Goal: Transaction & Acquisition: Purchase product/service

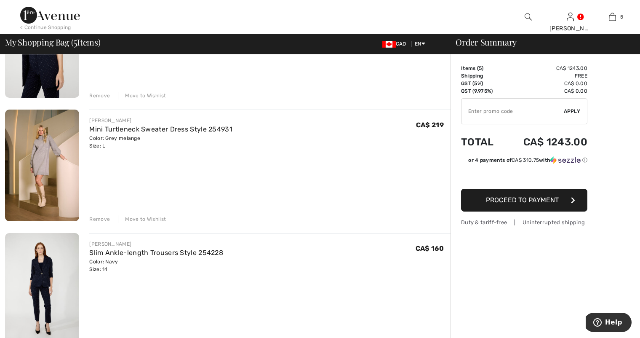
scroll to position [397, 0]
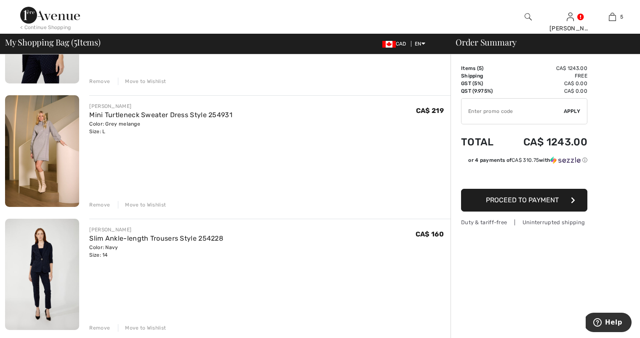
click at [51, 253] on img at bounding box center [42, 273] width 74 height 111
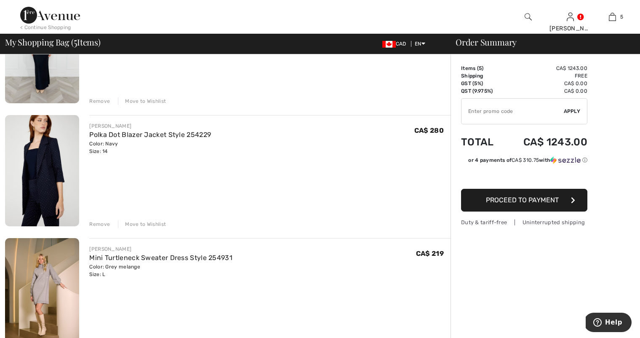
scroll to position [243, 0]
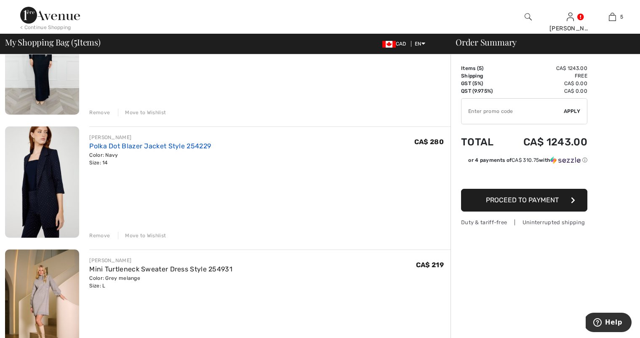
click at [116, 149] on link "Polka Dot Blazer Jacket Style 254229" at bounding box center [150, 146] width 122 height 8
click at [116, 144] on link "Polka Dot Blazer Jacket Style 254229" at bounding box center [150, 146] width 122 height 8
click at [44, 162] on img at bounding box center [42, 181] width 74 height 111
click at [43, 161] on img at bounding box center [42, 181] width 74 height 111
click at [107, 135] on div "[PERSON_NAME]" at bounding box center [150, 137] width 122 height 8
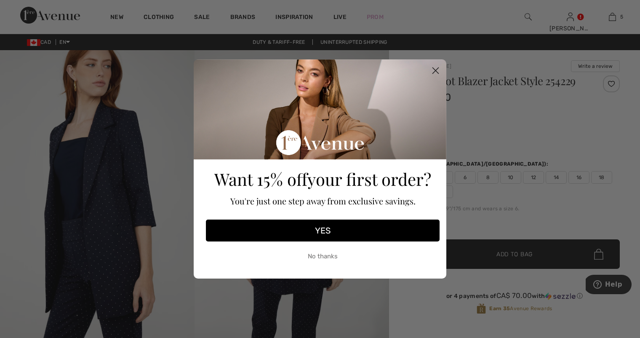
click at [436, 71] on circle "Close dialog" at bounding box center [435, 71] width 14 height 14
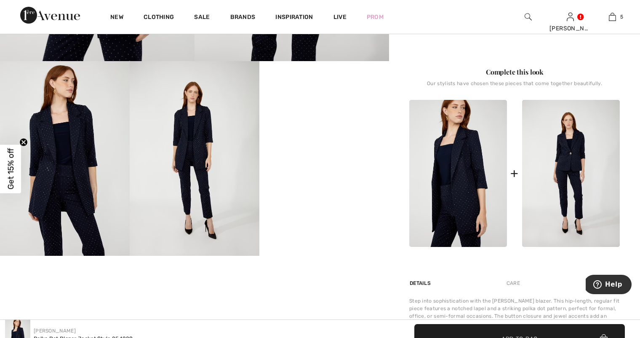
scroll to position [312, 0]
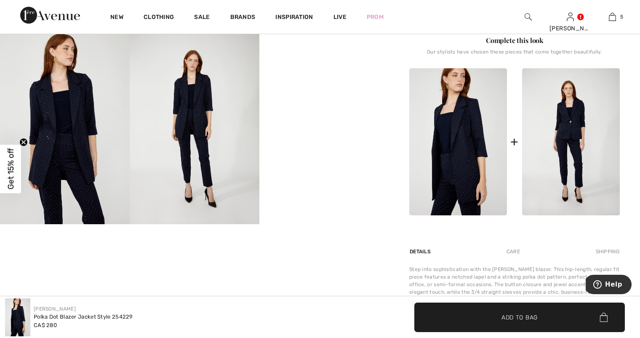
click at [170, 118] on img at bounding box center [195, 126] width 130 height 194
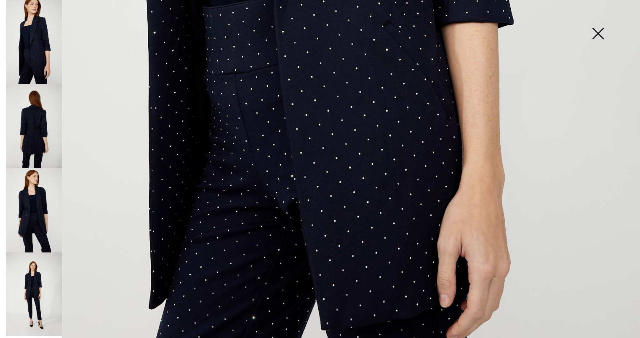
scroll to position [622, 0]
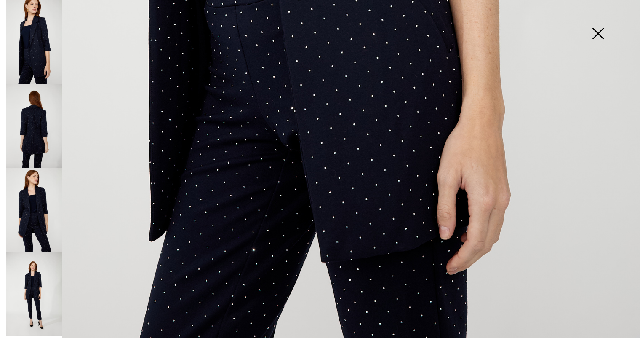
click at [598, 32] on img at bounding box center [598, 34] width 42 height 43
